Goal: Information Seeking & Learning: Learn about a topic

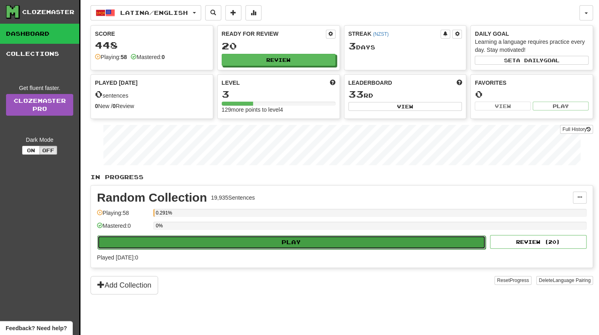
click at [283, 237] on button "Play" at bounding box center [291, 243] width 388 height 14
select select "**"
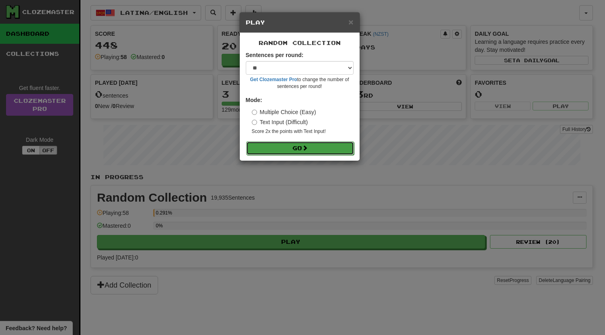
click at [292, 149] on button "Go" at bounding box center [300, 149] width 108 height 14
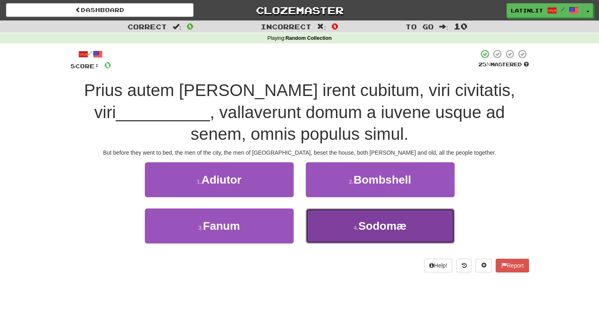
click at [373, 227] on span "Sodomæ" at bounding box center [382, 226] width 48 height 12
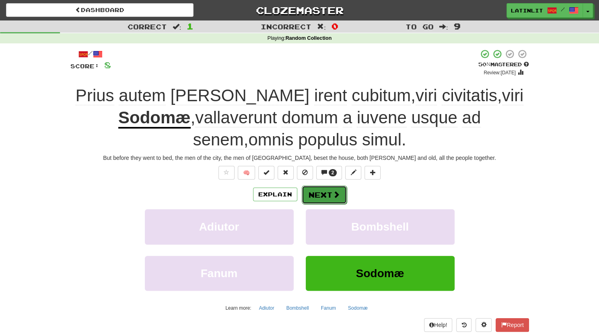
click at [321, 192] on button "Next" at bounding box center [324, 195] width 45 height 18
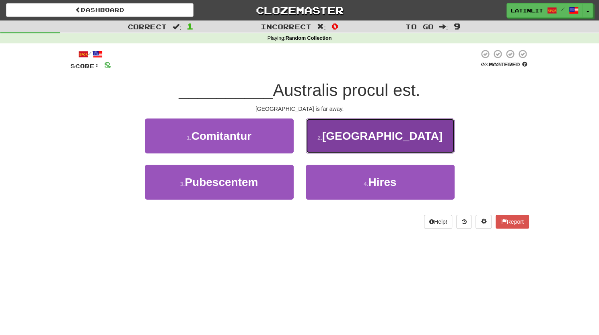
click at [397, 137] on span "Africa" at bounding box center [382, 136] width 120 height 12
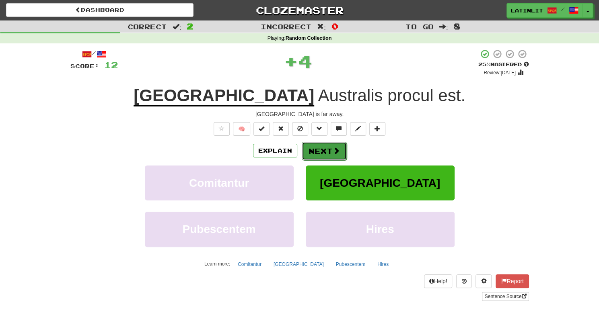
click at [327, 153] on button "Next" at bounding box center [324, 151] width 45 height 18
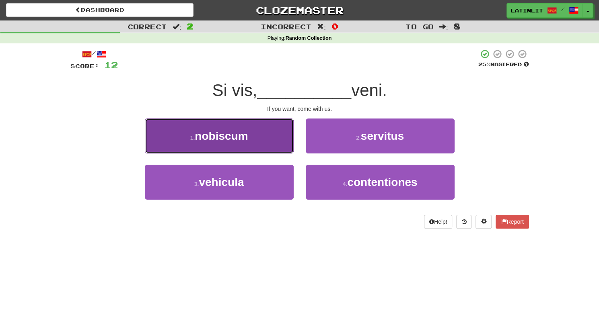
click at [212, 137] on span "nobiscum" at bounding box center [221, 136] width 53 height 12
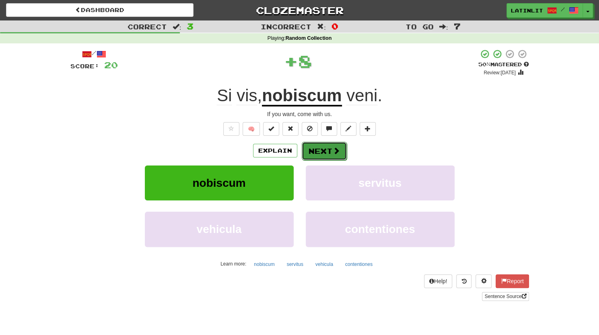
click at [328, 152] on button "Next" at bounding box center [324, 151] width 45 height 18
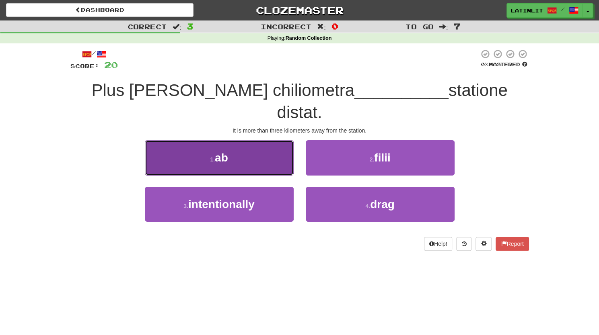
click at [225, 152] on span "ab" at bounding box center [221, 158] width 13 height 12
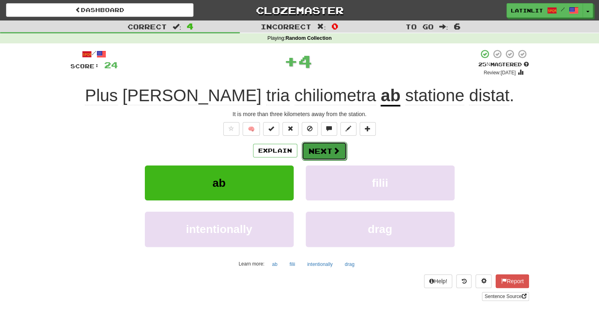
click at [319, 148] on button "Next" at bounding box center [324, 151] width 45 height 18
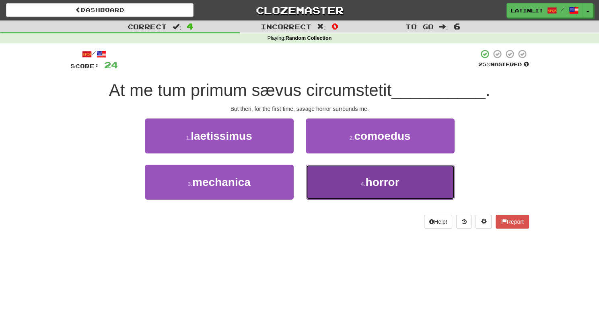
click at [388, 179] on span "horror" at bounding box center [382, 182] width 34 height 12
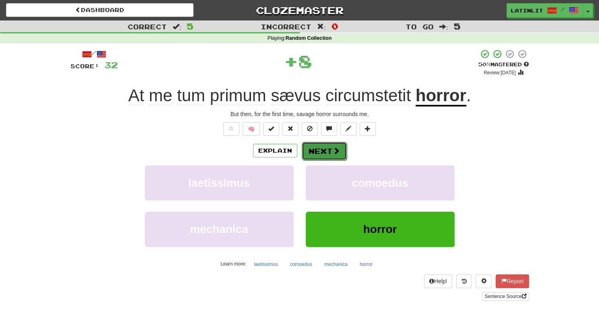
click at [321, 150] on button "Next" at bounding box center [324, 151] width 45 height 18
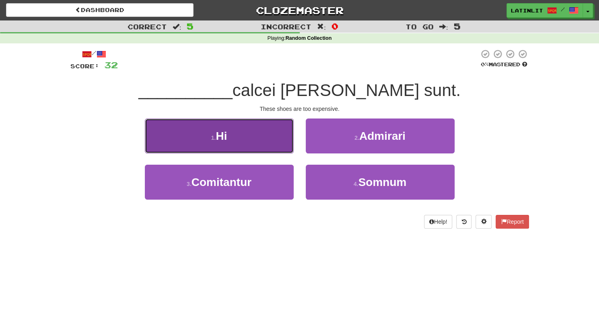
click at [237, 143] on button "1 . Hi" at bounding box center [219, 136] width 149 height 35
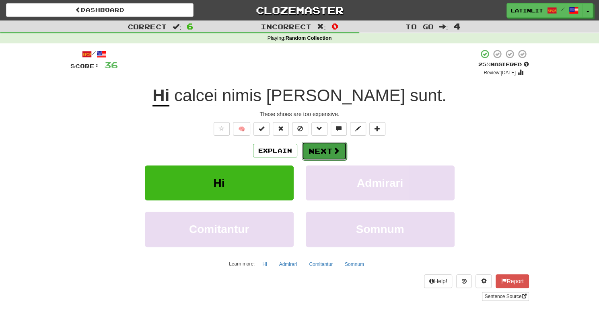
click at [327, 151] on button "Next" at bounding box center [324, 151] width 45 height 18
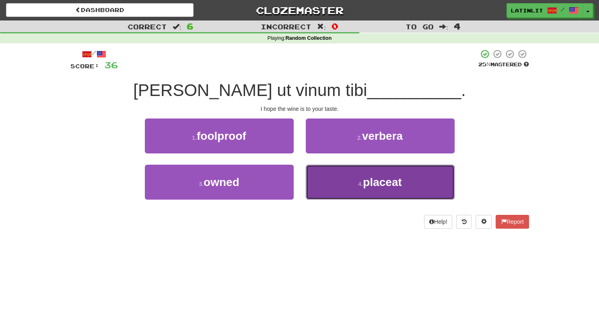
click at [350, 172] on button "4 . placeat" at bounding box center [380, 182] width 149 height 35
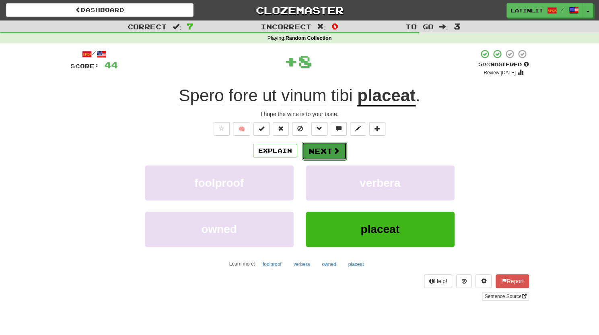
click at [322, 149] on button "Next" at bounding box center [324, 151] width 45 height 18
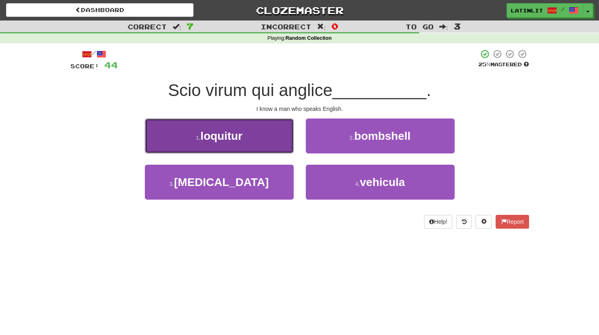
click at [240, 130] on span "loquitur" at bounding box center [221, 136] width 42 height 12
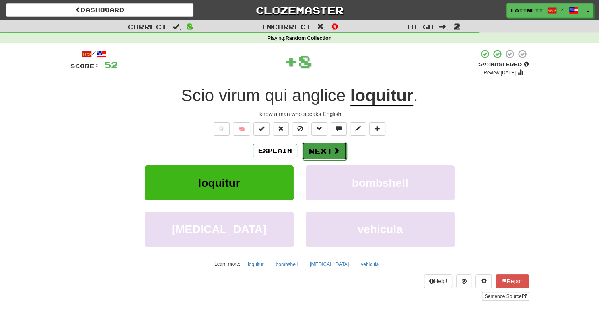
click at [309, 148] on button "Next" at bounding box center [324, 151] width 45 height 18
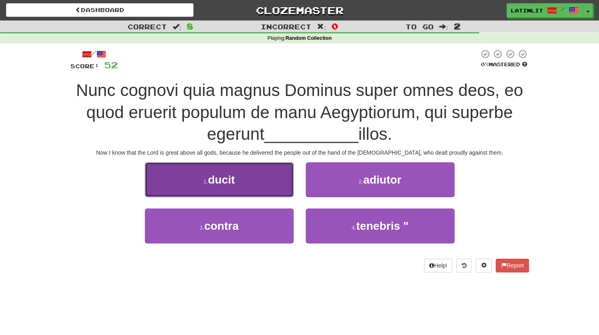
click at [229, 176] on span "ducit" at bounding box center [221, 180] width 27 height 12
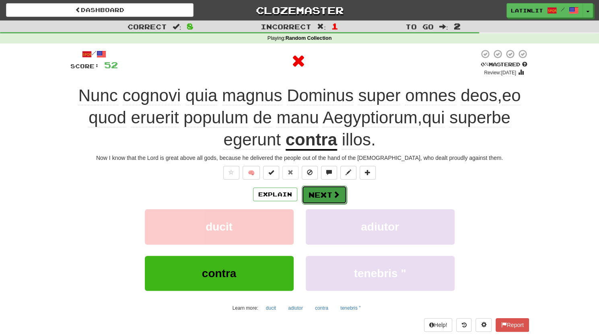
click at [322, 191] on button "Next" at bounding box center [324, 195] width 45 height 18
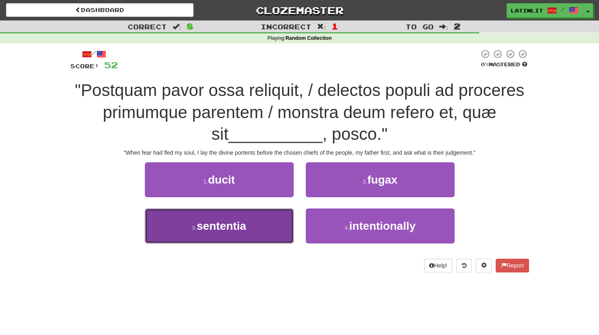
click at [221, 231] on span "sententia" at bounding box center [221, 226] width 49 height 12
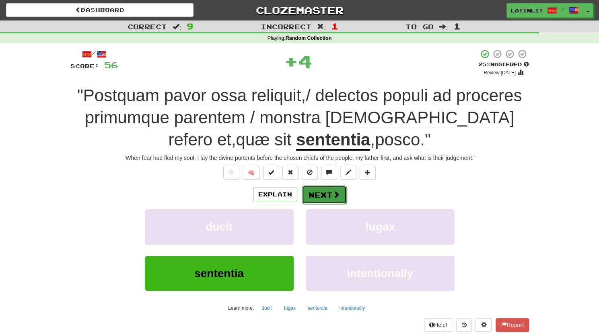
click at [328, 193] on button "Next" at bounding box center [324, 195] width 45 height 18
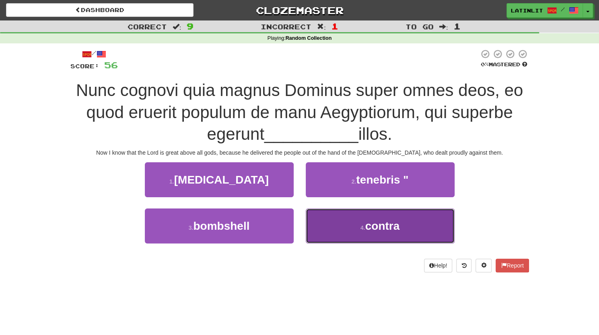
click at [374, 221] on span "contra" at bounding box center [382, 226] width 35 height 12
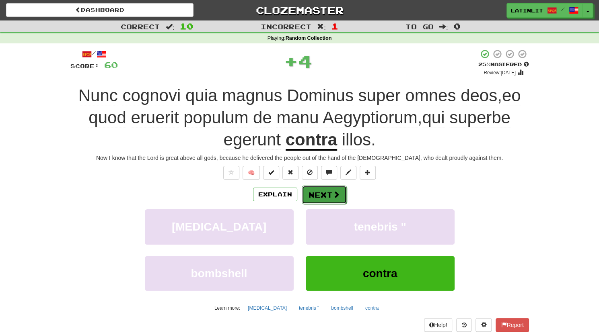
click at [326, 192] on button "Next" at bounding box center [324, 195] width 45 height 18
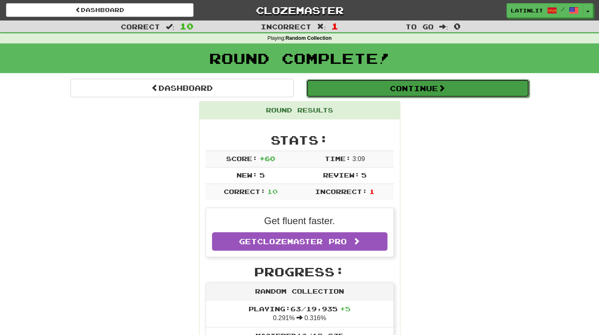
click at [405, 84] on button "Continue" at bounding box center [417, 88] width 223 height 18
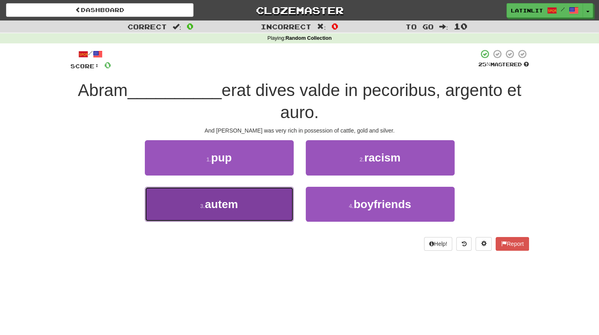
click at [202, 206] on small "3 ." at bounding box center [202, 206] width 5 height 6
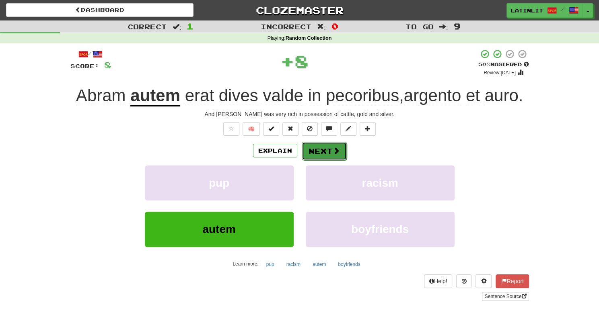
click at [325, 155] on button "Next" at bounding box center [324, 151] width 45 height 18
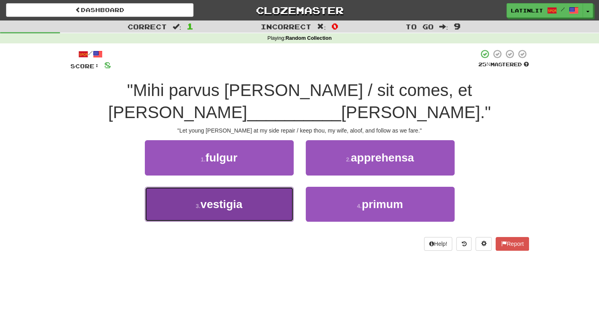
click at [215, 211] on button "3 . vestigia" at bounding box center [219, 204] width 149 height 35
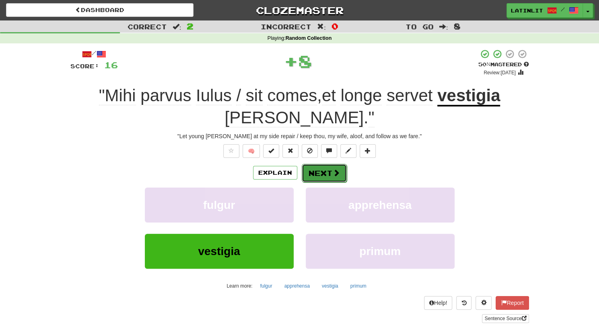
click at [327, 167] on button "Next" at bounding box center [324, 173] width 45 height 18
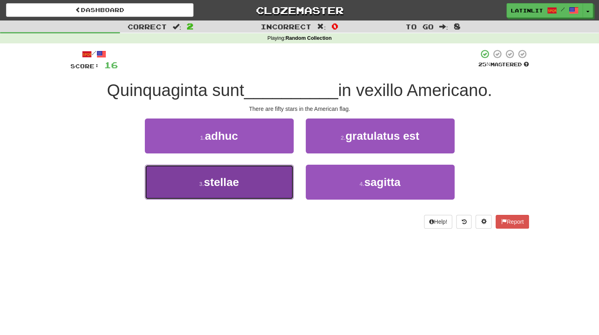
click at [224, 183] on span "stellae" at bounding box center [221, 182] width 35 height 12
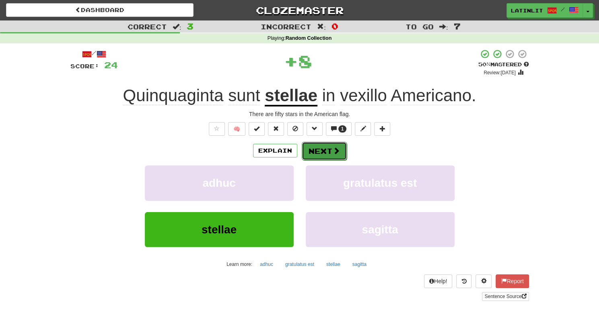
click at [314, 149] on button "Next" at bounding box center [324, 151] width 45 height 18
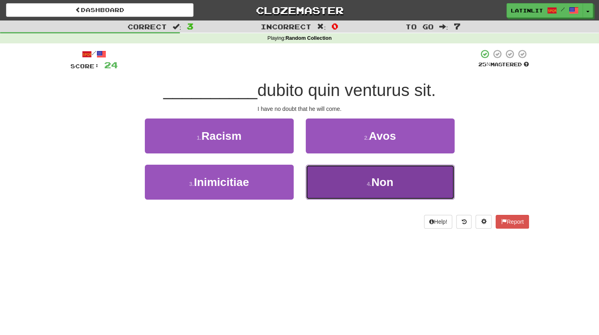
click at [378, 188] on span "Non" at bounding box center [382, 182] width 22 height 12
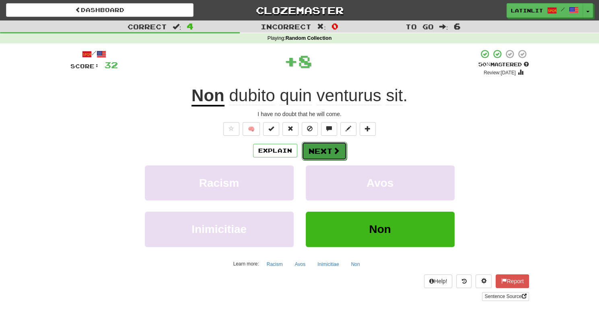
click at [314, 150] on button "Next" at bounding box center [324, 151] width 45 height 18
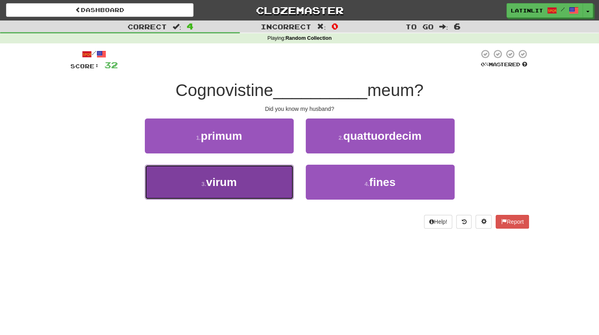
click at [206, 181] on small "3 ." at bounding box center [203, 184] width 5 height 6
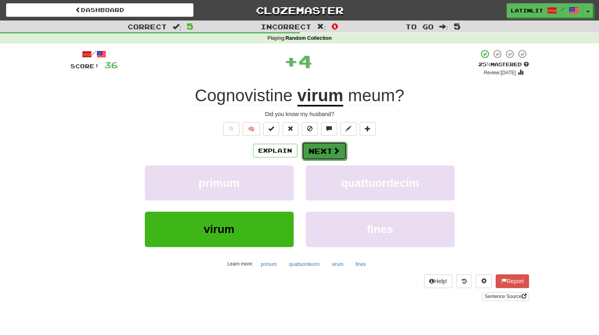
click at [308, 152] on button "Next" at bounding box center [324, 151] width 45 height 18
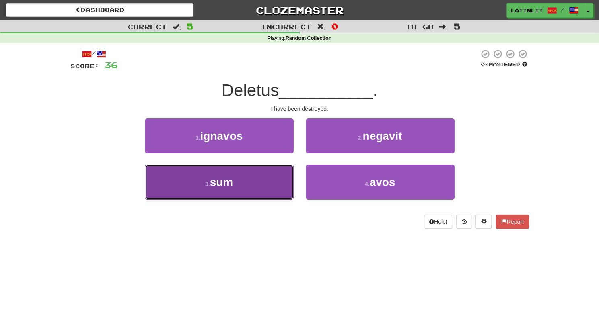
click at [237, 178] on button "3 . sum" at bounding box center [219, 182] width 149 height 35
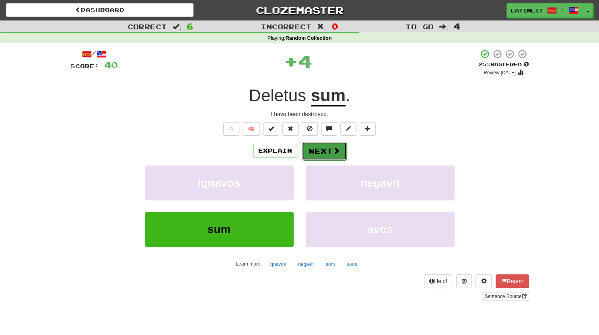
click at [319, 154] on button "Next" at bounding box center [324, 151] width 45 height 18
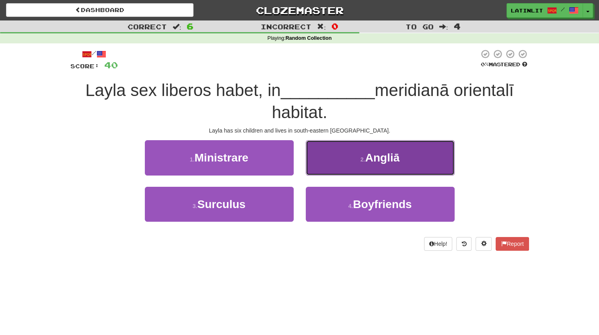
click at [350, 154] on button "2 . Angliā" at bounding box center [380, 157] width 149 height 35
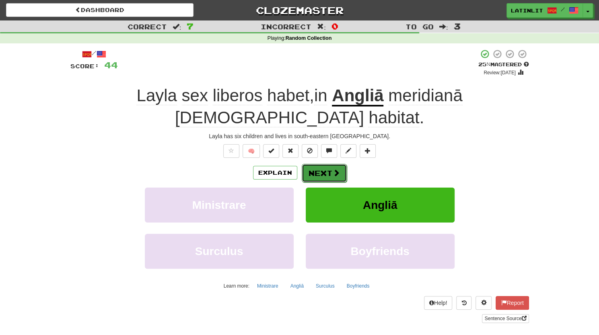
click at [314, 164] on button "Next" at bounding box center [324, 173] width 45 height 18
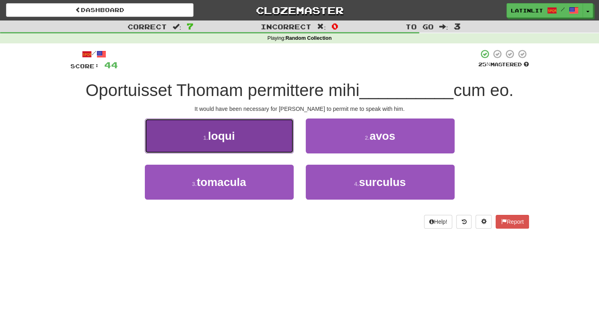
click at [187, 137] on button "1 . loqui" at bounding box center [219, 136] width 149 height 35
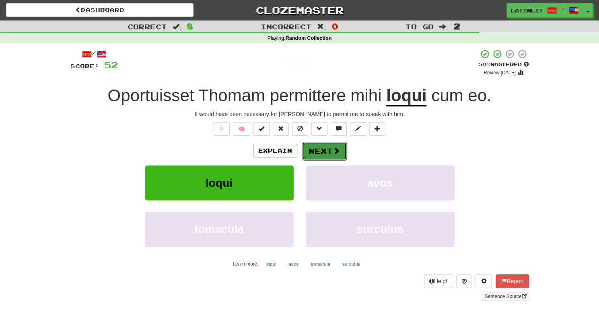
click at [311, 152] on button "Next" at bounding box center [324, 151] width 45 height 18
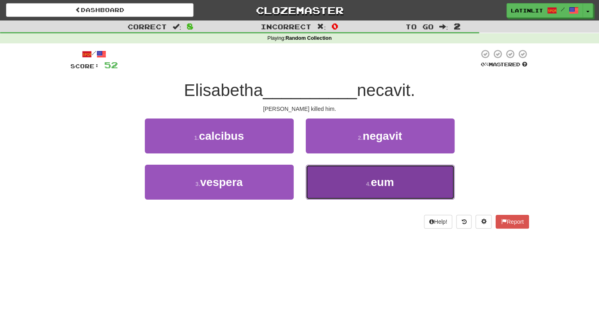
click at [366, 184] on small "4 ." at bounding box center [368, 184] width 5 height 6
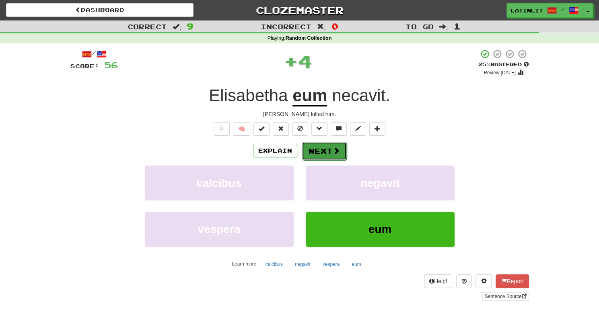
click at [322, 154] on button "Next" at bounding box center [324, 151] width 45 height 18
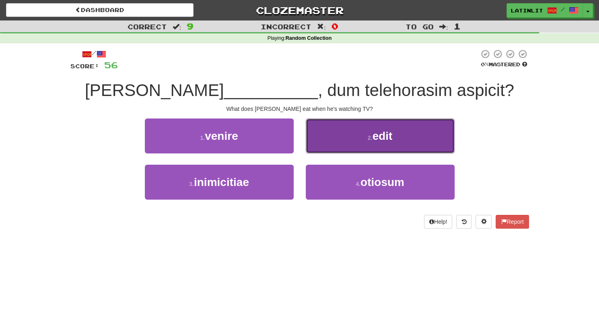
click at [344, 142] on button "2 . edit" at bounding box center [380, 136] width 149 height 35
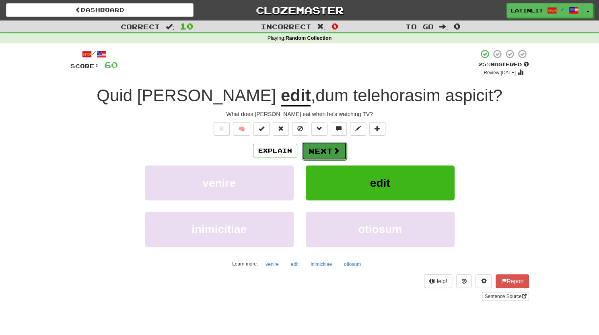
click at [327, 150] on button "Next" at bounding box center [324, 151] width 45 height 18
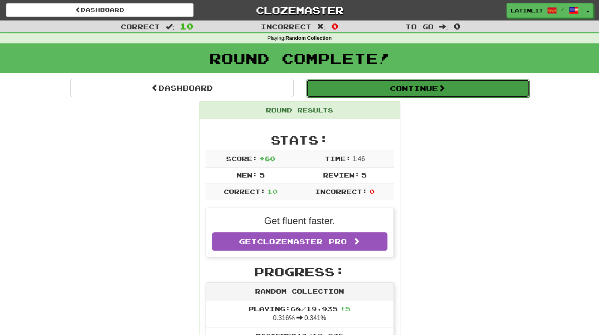
click at [429, 90] on button "Continue" at bounding box center [417, 88] width 223 height 18
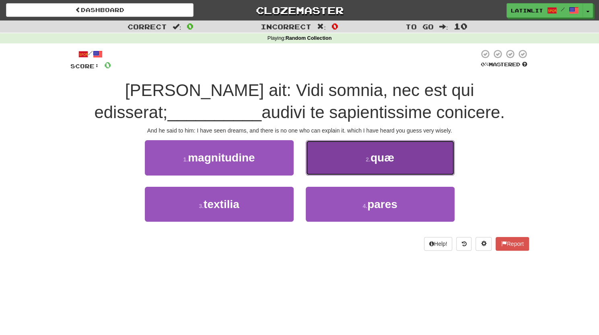
click at [379, 162] on span "quæ" at bounding box center [382, 158] width 24 height 12
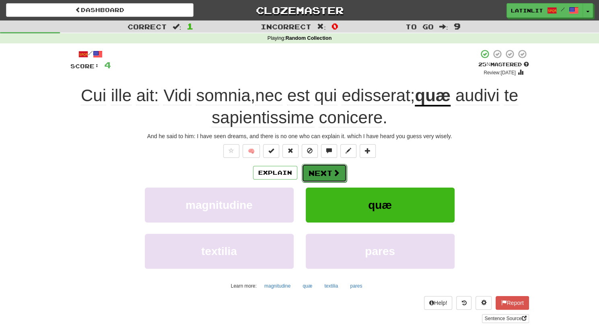
click at [330, 173] on button "Next" at bounding box center [324, 173] width 45 height 18
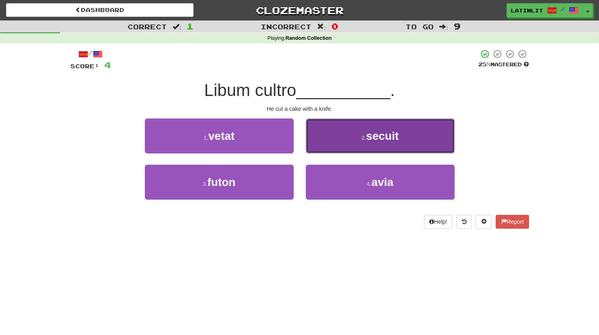
click at [400, 135] on button "2 . secuit" at bounding box center [380, 136] width 149 height 35
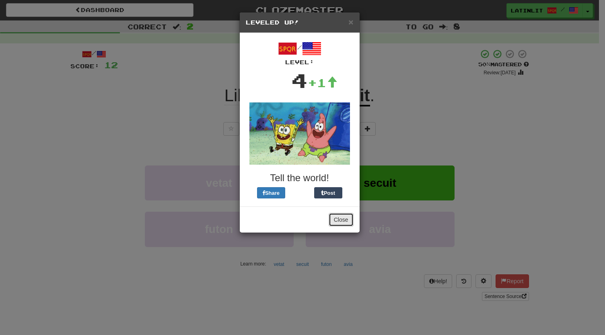
click at [337, 221] on button "Close" at bounding box center [340, 220] width 25 height 14
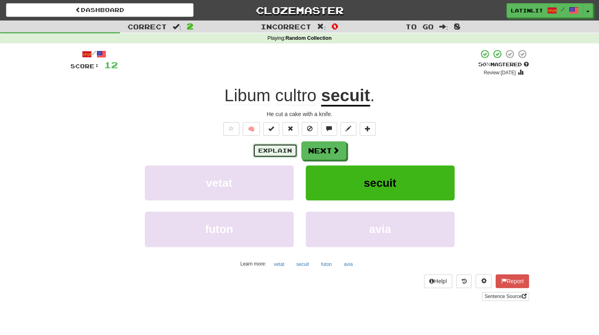
click at [277, 148] on button "Explain" at bounding box center [275, 151] width 44 height 14
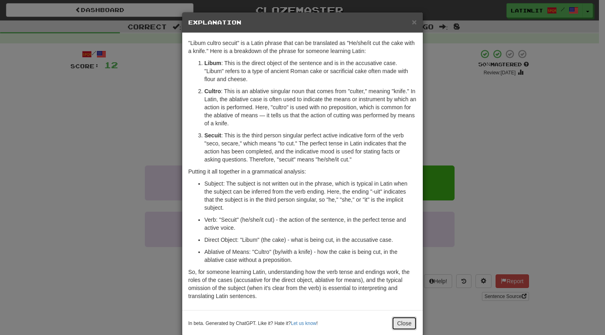
click at [393, 317] on button "Close" at bounding box center [404, 324] width 25 height 14
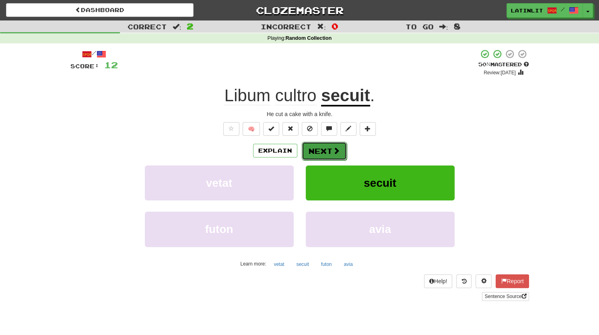
click at [329, 150] on button "Next" at bounding box center [324, 151] width 45 height 18
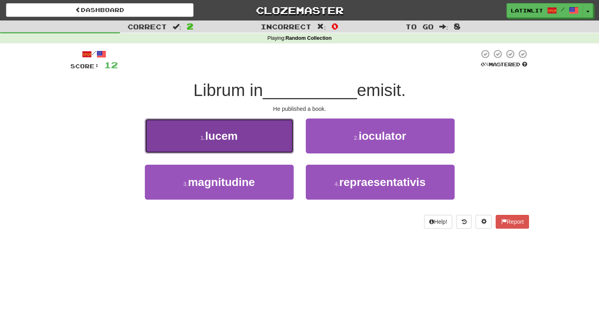
click at [238, 134] on span "lucem" at bounding box center [221, 136] width 33 height 12
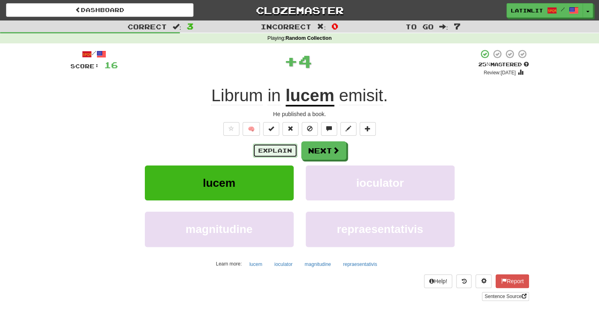
click at [277, 153] on button "Explain" at bounding box center [275, 151] width 44 height 14
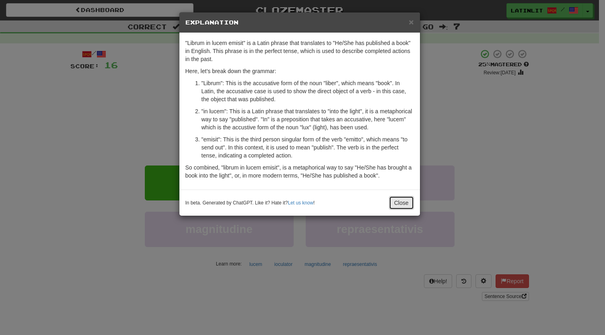
click at [396, 203] on button "Close" at bounding box center [401, 203] width 25 height 14
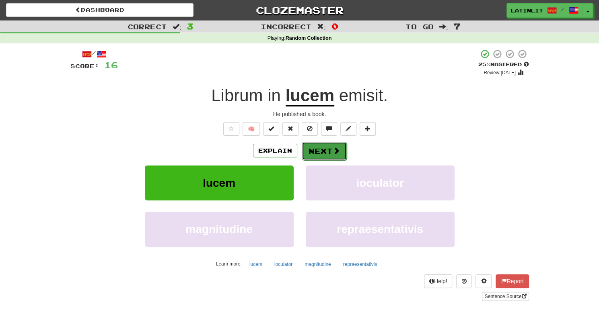
click at [320, 153] on button "Next" at bounding box center [324, 151] width 45 height 18
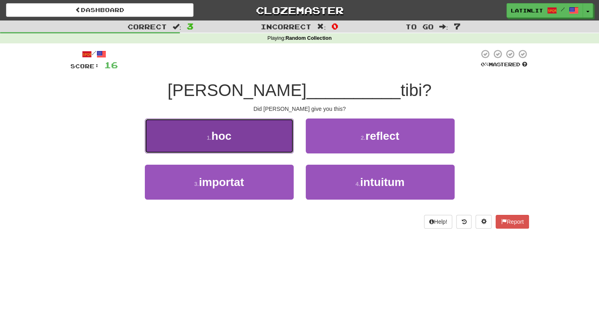
click at [226, 134] on span "hoc" at bounding box center [221, 136] width 20 height 12
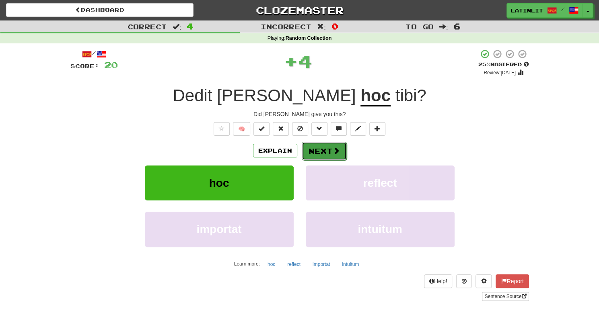
click at [312, 148] on button "Next" at bounding box center [324, 151] width 45 height 18
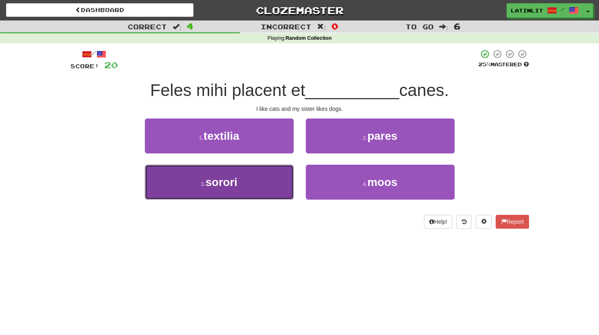
click at [236, 182] on span "sorori" at bounding box center [221, 182] width 32 height 12
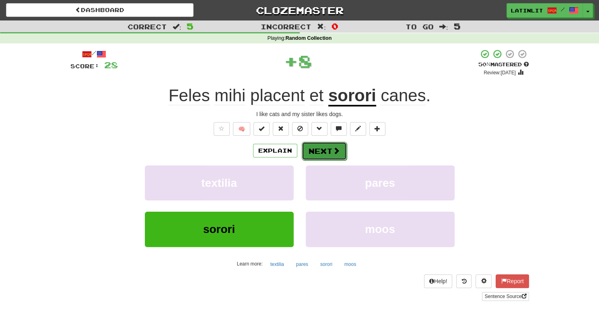
click at [318, 145] on button "Next" at bounding box center [324, 151] width 45 height 18
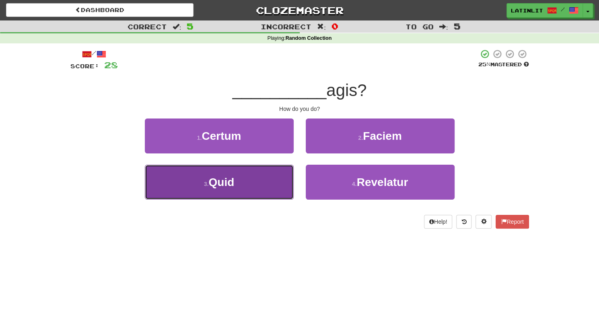
click at [227, 187] on span "Quid" at bounding box center [221, 182] width 26 height 12
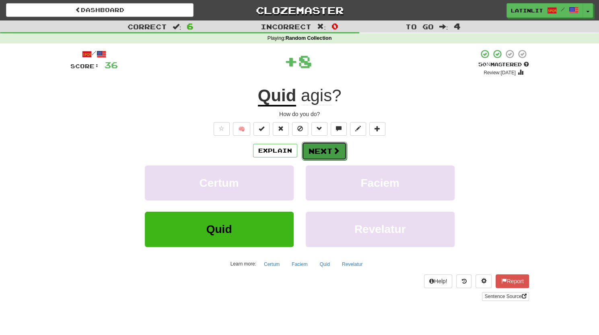
click at [323, 146] on button "Next" at bounding box center [324, 151] width 45 height 18
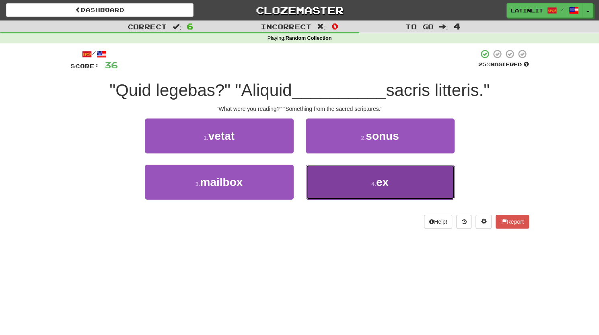
click at [385, 188] on span "ex" at bounding box center [382, 182] width 12 height 12
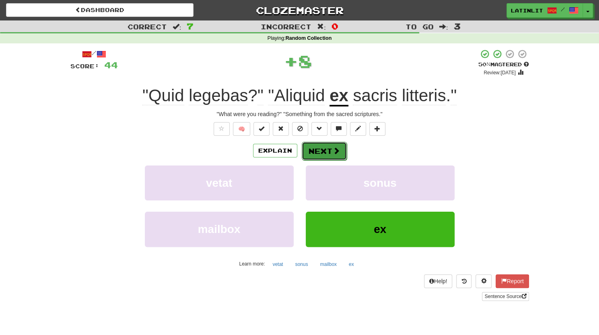
click at [316, 152] on button "Next" at bounding box center [324, 151] width 45 height 18
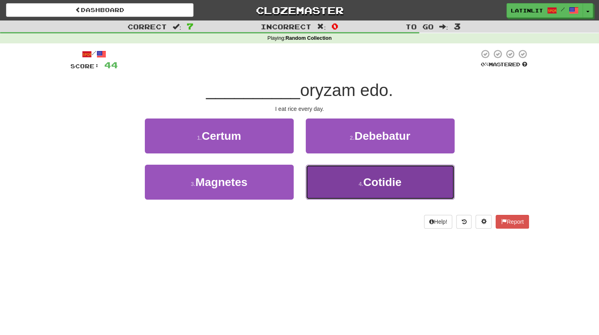
click at [331, 180] on button "4 . Cotidie" at bounding box center [380, 182] width 149 height 35
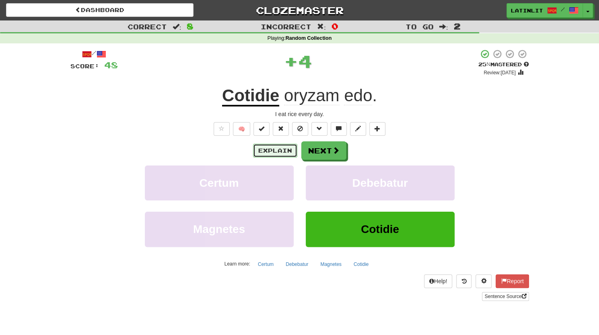
click at [281, 149] on button "Explain" at bounding box center [275, 151] width 44 height 14
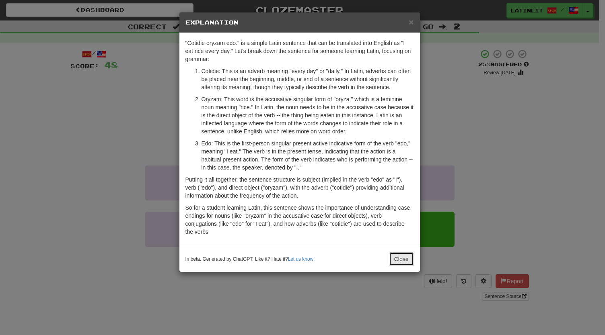
click at [396, 260] on button "Close" at bounding box center [401, 259] width 25 height 14
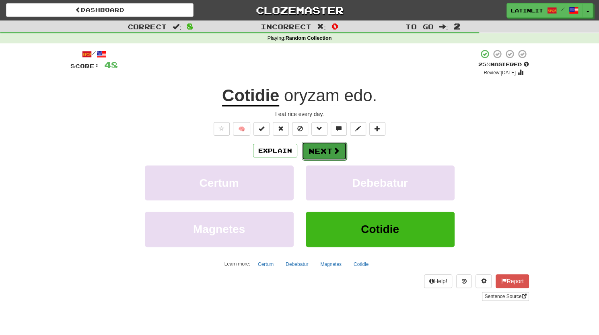
click at [318, 144] on button "Next" at bounding box center [324, 151] width 45 height 18
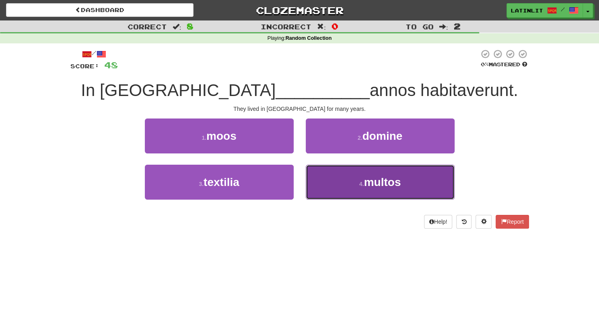
click at [377, 181] on span "multos" at bounding box center [381, 182] width 37 height 12
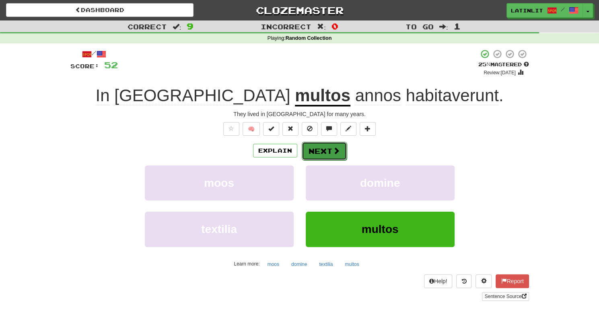
click at [318, 147] on button "Next" at bounding box center [324, 151] width 45 height 18
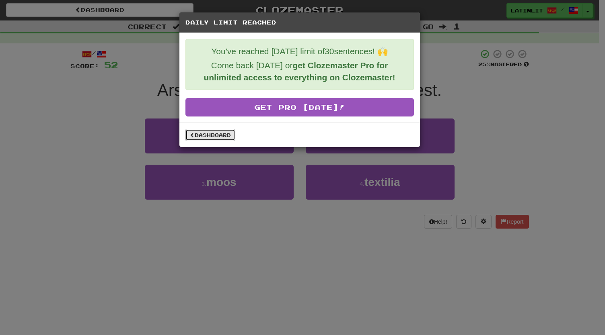
click at [209, 133] on link "Dashboard" at bounding box center [210, 135] width 50 height 12
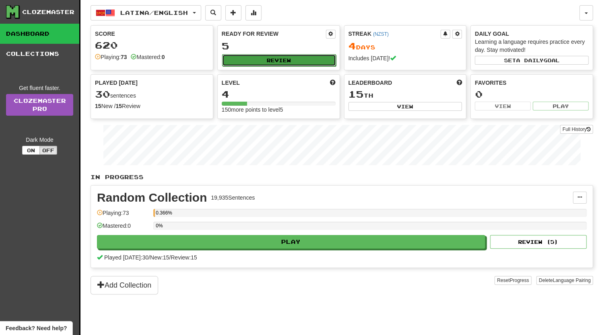
click at [266, 57] on button "Review" at bounding box center [279, 60] width 114 height 12
select select "**"
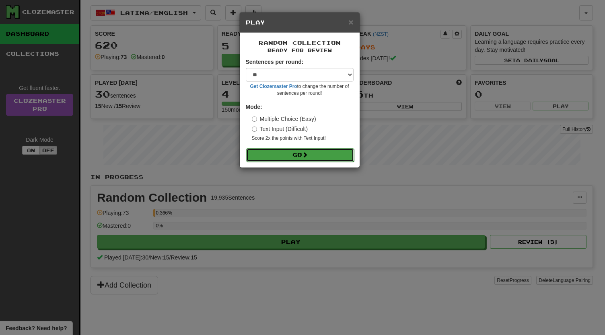
click at [297, 154] on button "Go" at bounding box center [300, 155] width 108 height 14
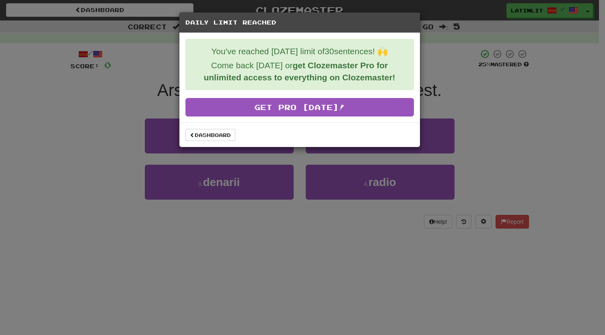
click at [80, 156] on div "Daily Limit Reached You've reached [DATE] limit of 30 sentences! 🙌 Come back [D…" at bounding box center [302, 167] width 605 height 335
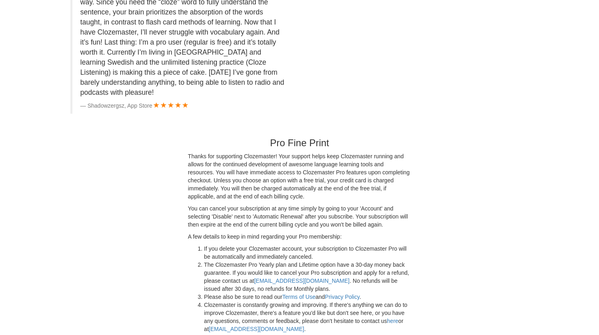
scroll to position [1936, 0]
